Goal: Find specific page/section: Find specific page/section

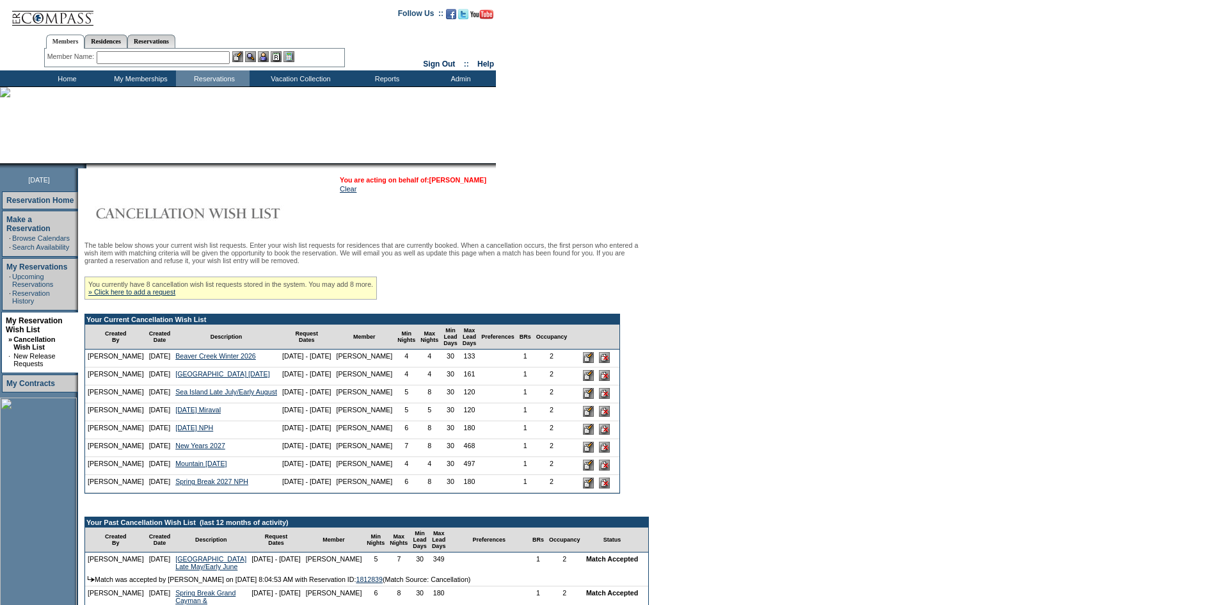
click at [429, 180] on link "[PERSON_NAME]" at bounding box center [457, 180] width 57 height 8
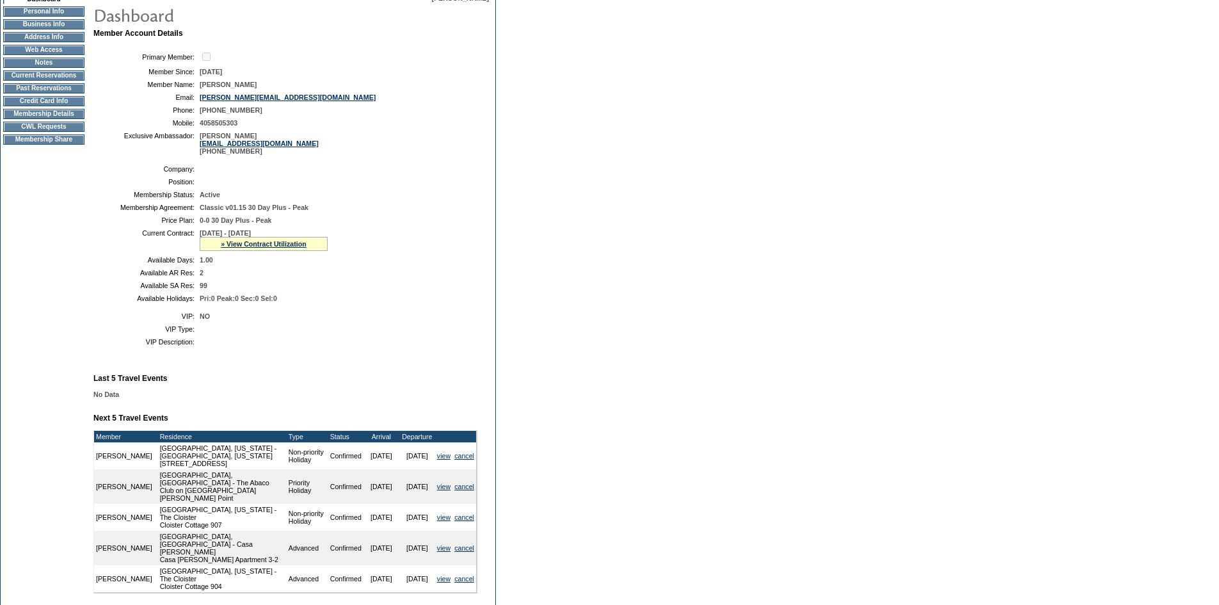
scroll to position [192, 0]
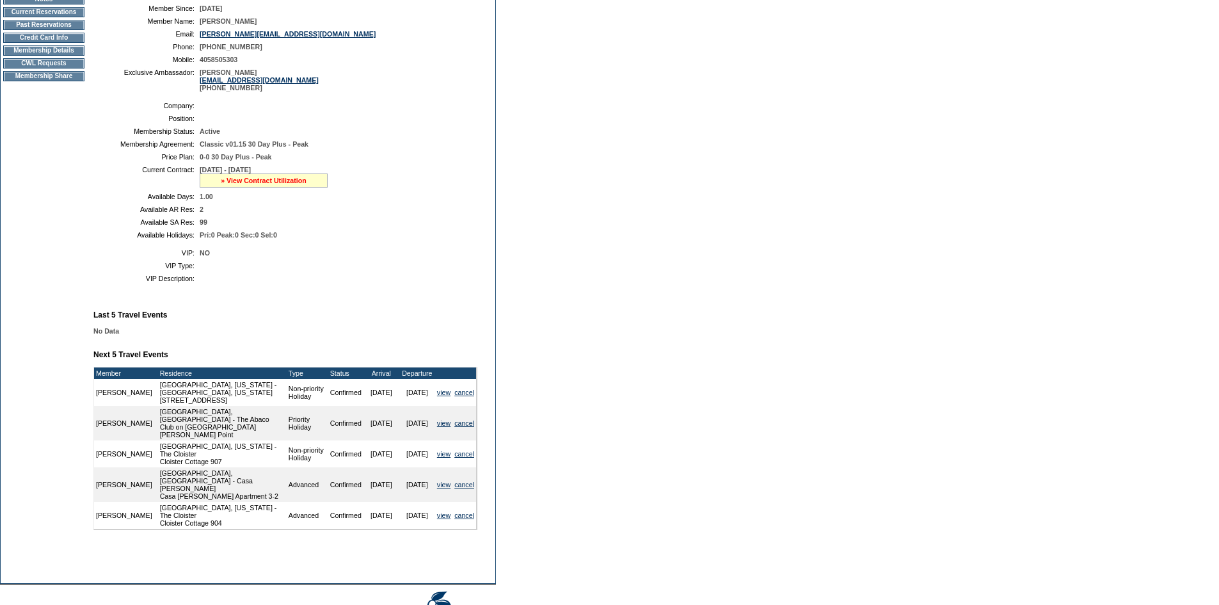
click at [251, 184] on link "» View Contract Utilization" at bounding box center [264, 181] width 86 height 8
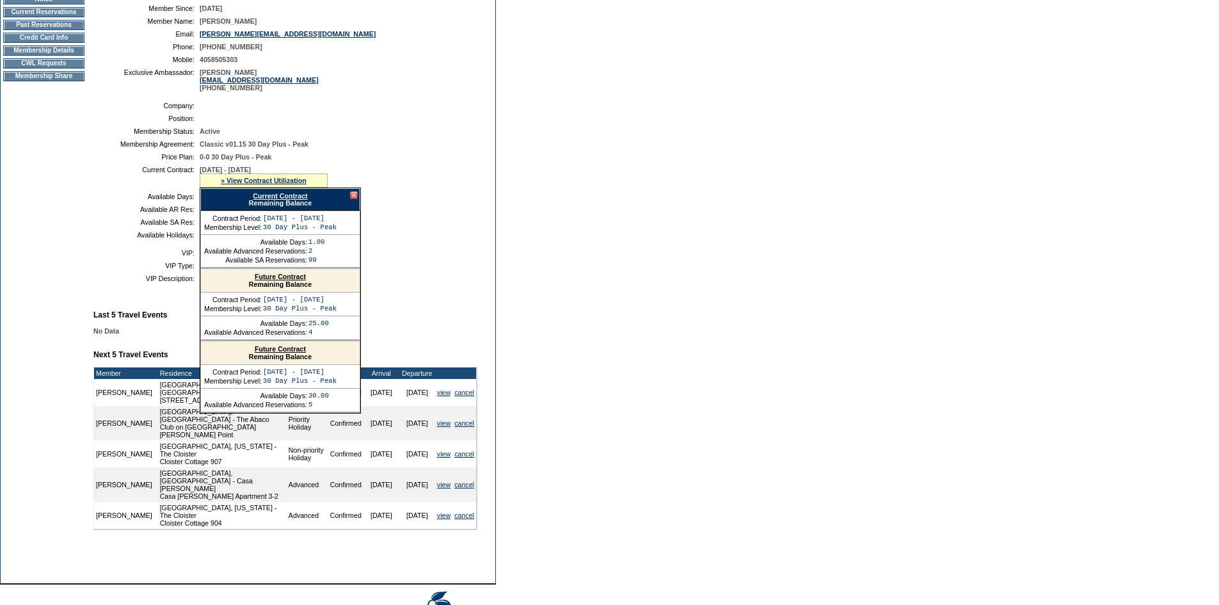
click at [353, 199] on div at bounding box center [354, 195] width 8 height 8
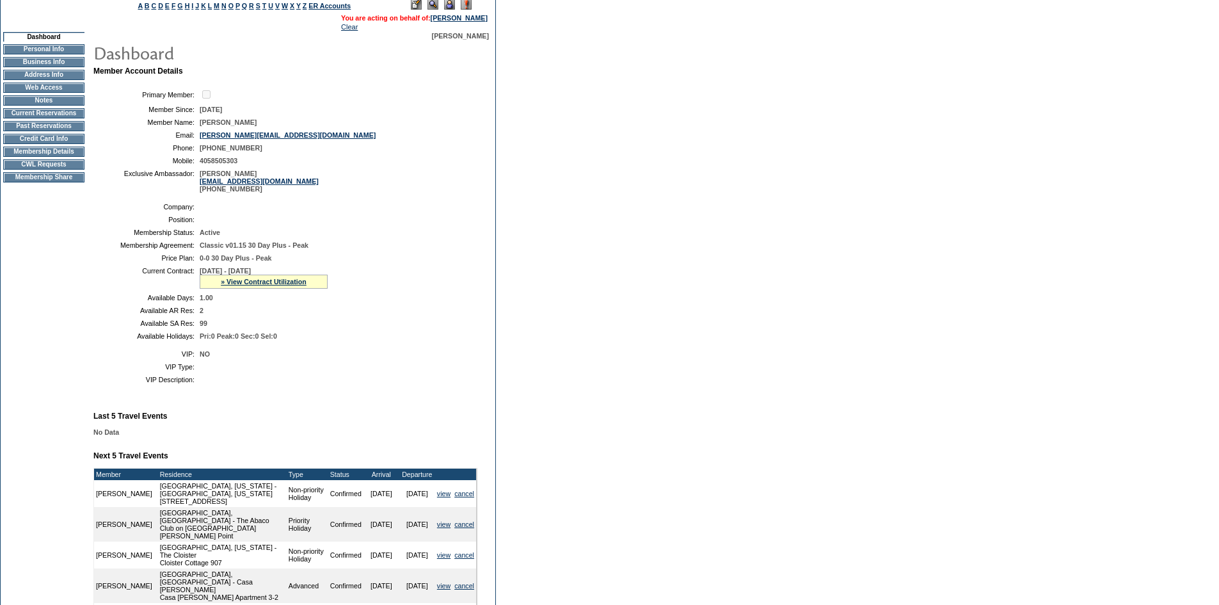
scroll to position [0, 0]
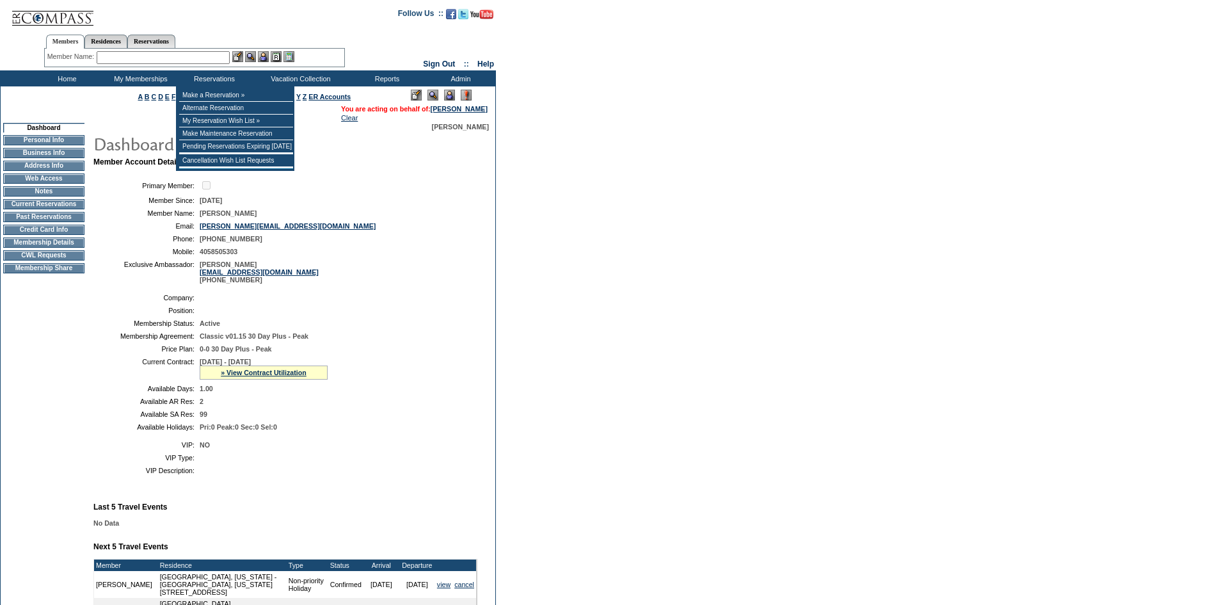
click at [184, 54] on input "text" at bounding box center [163, 57] width 133 height 13
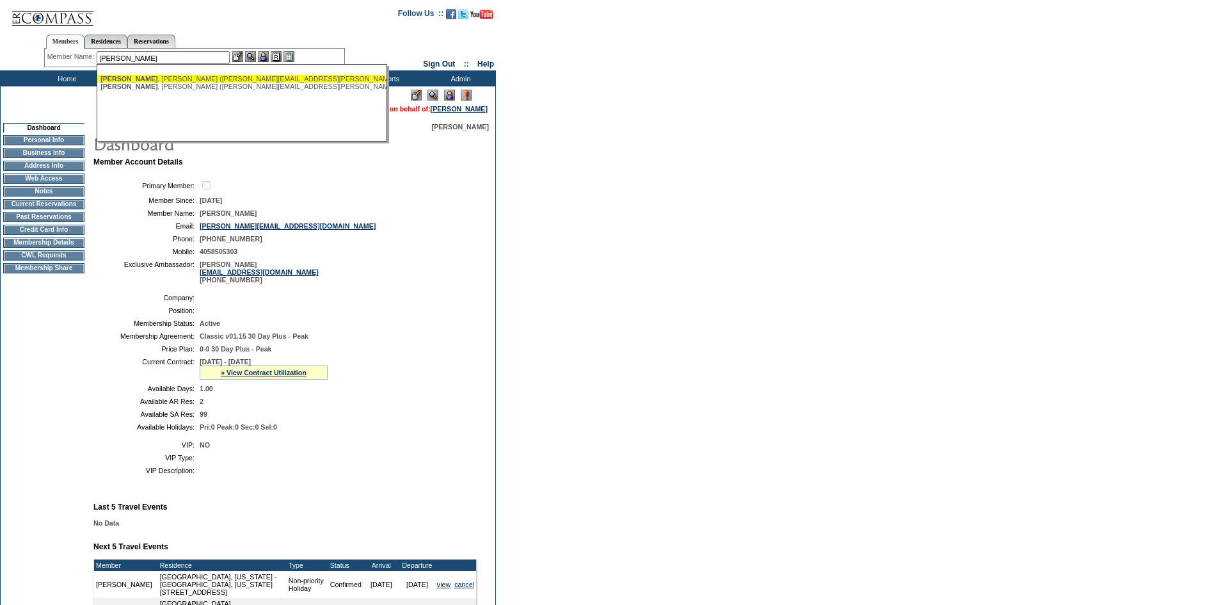
click at [187, 79] on div "[PERSON_NAME] ([PERSON_NAME][EMAIL_ADDRESS][PERSON_NAME][DOMAIN_NAME])" at bounding box center [241, 79] width 282 height 8
type input "[PERSON_NAME] ([PERSON_NAME][EMAIL_ADDRESS][PERSON_NAME][DOMAIN_NAME])"
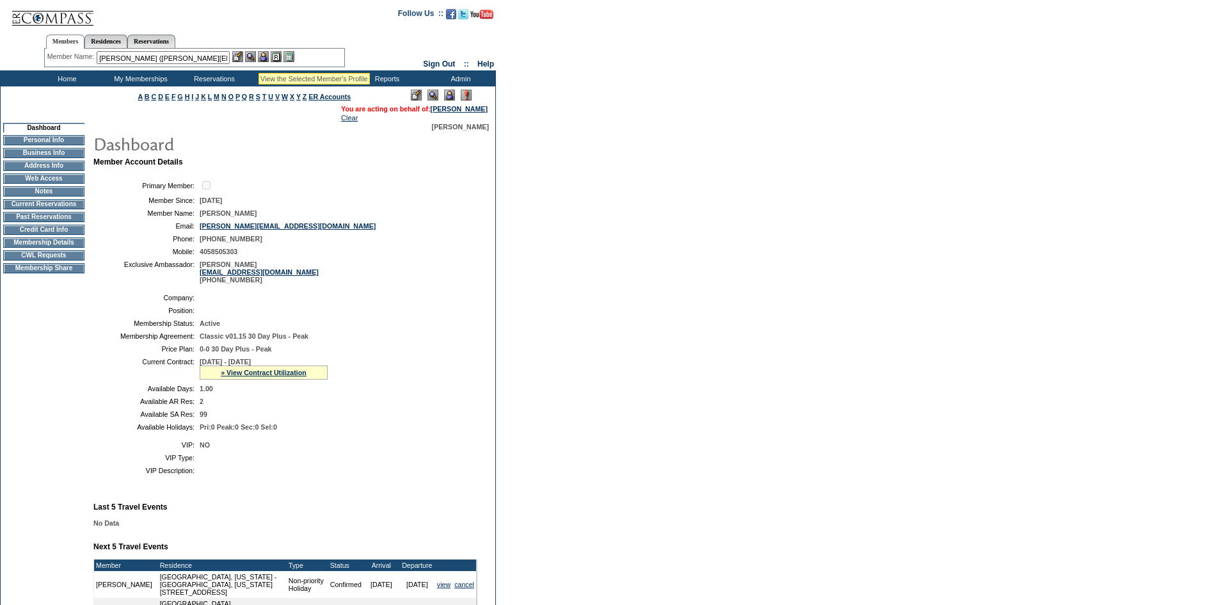
click at [265, 56] on img at bounding box center [263, 56] width 11 height 11
click at [255, 57] on img at bounding box center [250, 56] width 11 height 11
